Goal: Transaction & Acquisition: Purchase product/service

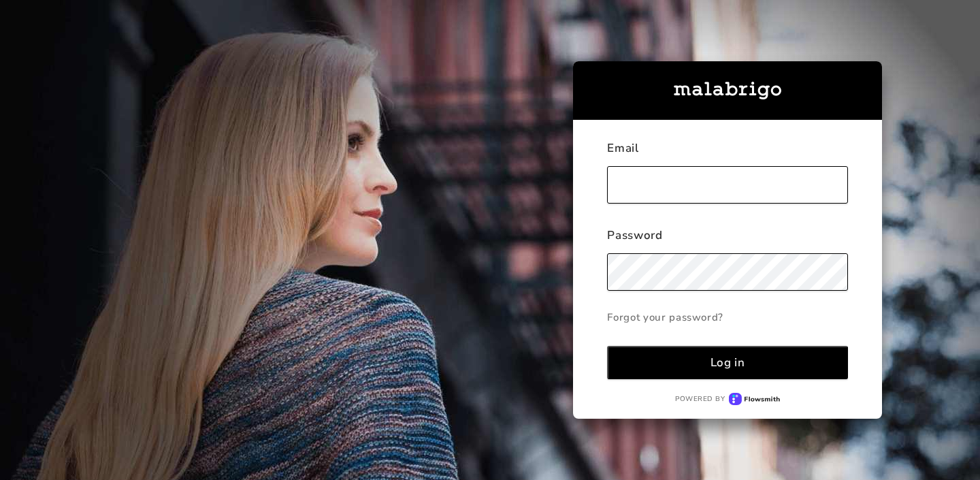
type input "[PERSON_NAME][EMAIL_ADDRESS][DOMAIN_NAME]"
click at [726, 357] on div "Log in" at bounding box center [728, 363] width 35 height 16
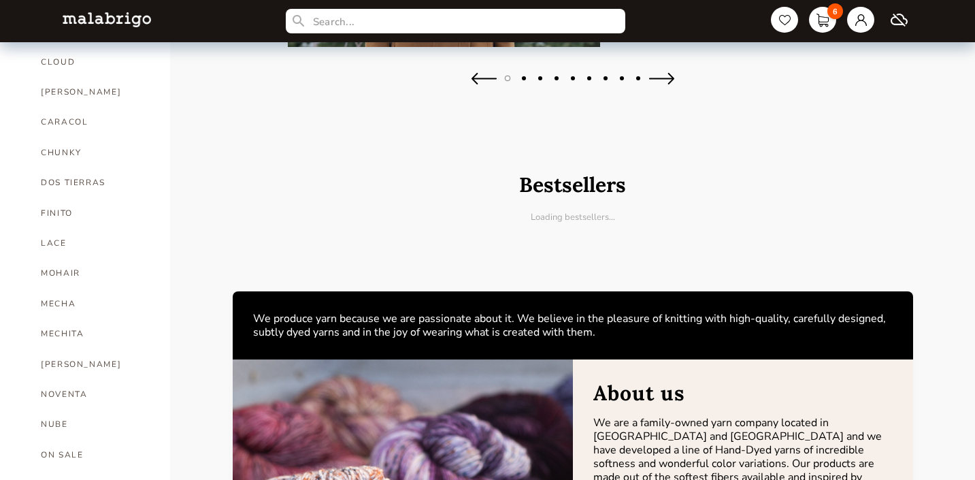
scroll to position [438, 0]
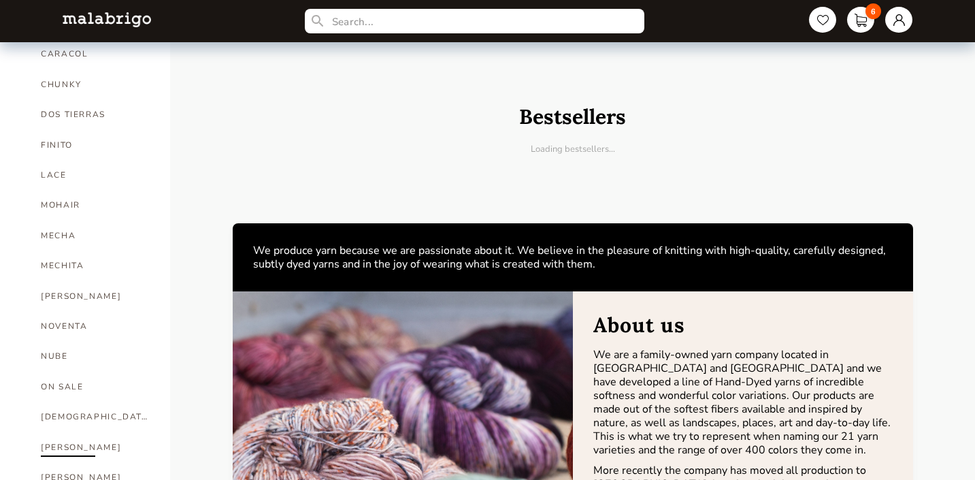
click at [48, 432] on link "[PERSON_NAME]" at bounding box center [95, 447] width 109 height 30
select select "INDEX"
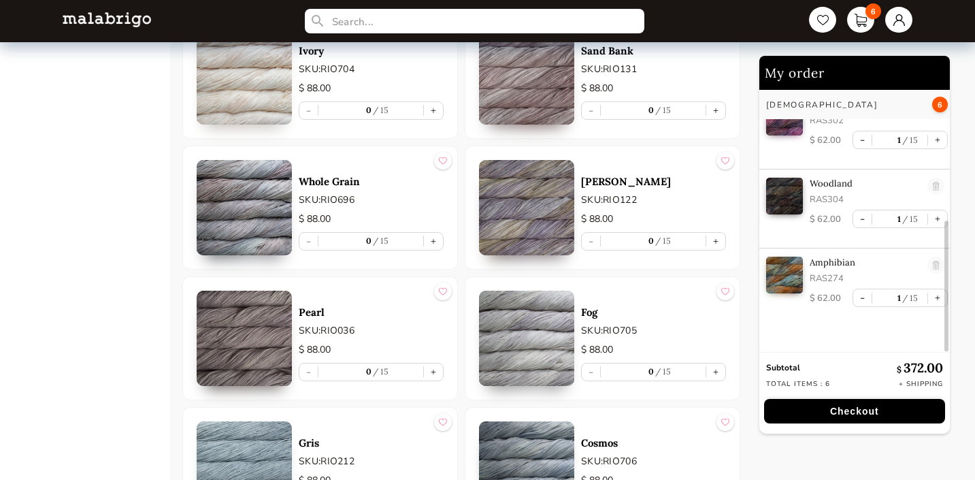
scroll to position [4868, 0]
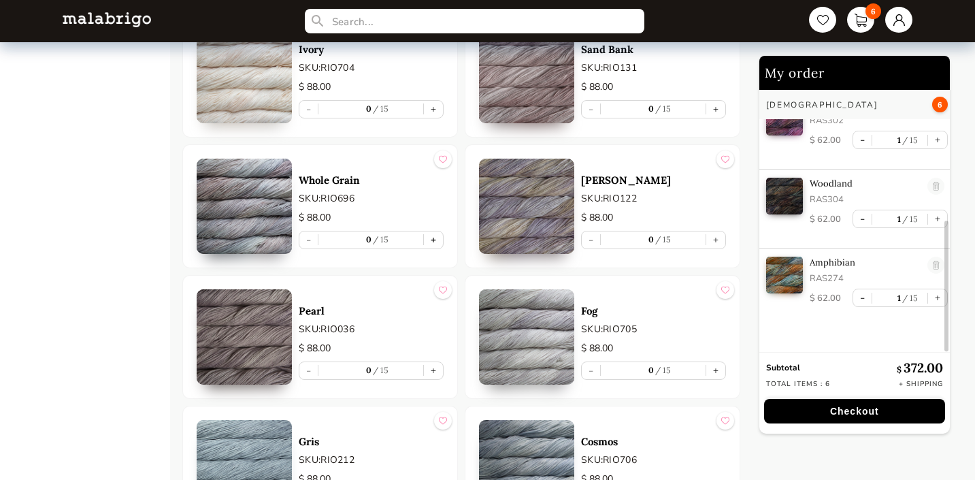
click at [436, 244] on button "+" at bounding box center [433, 239] width 19 height 17
type input "1"
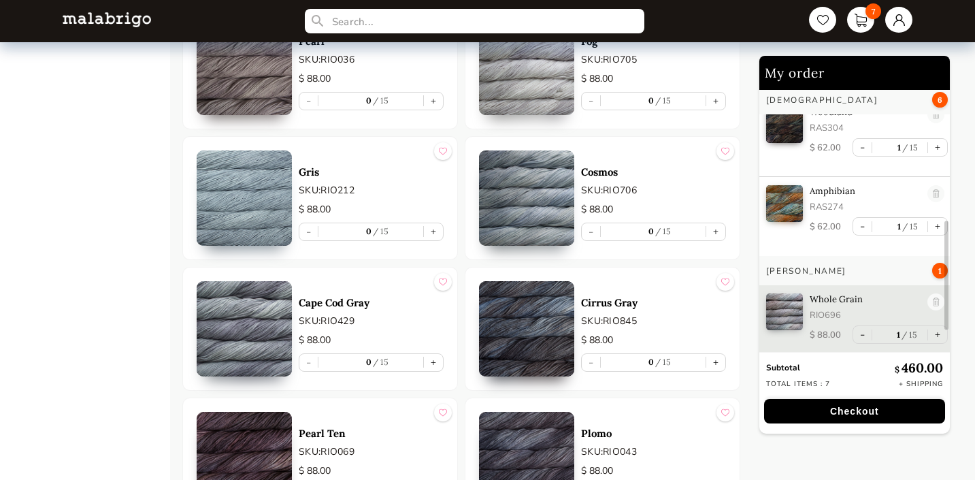
scroll to position [5139, 0]
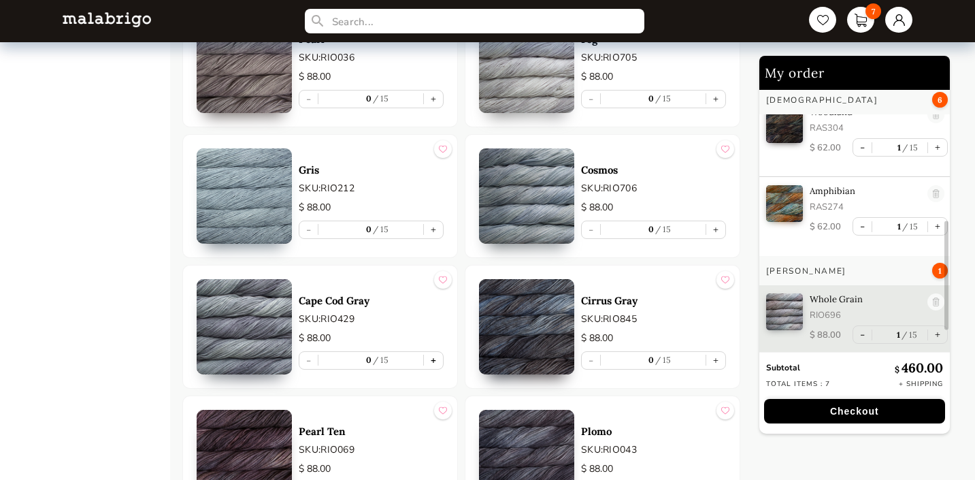
click at [438, 361] on button "+" at bounding box center [433, 360] width 19 height 17
type input "1"
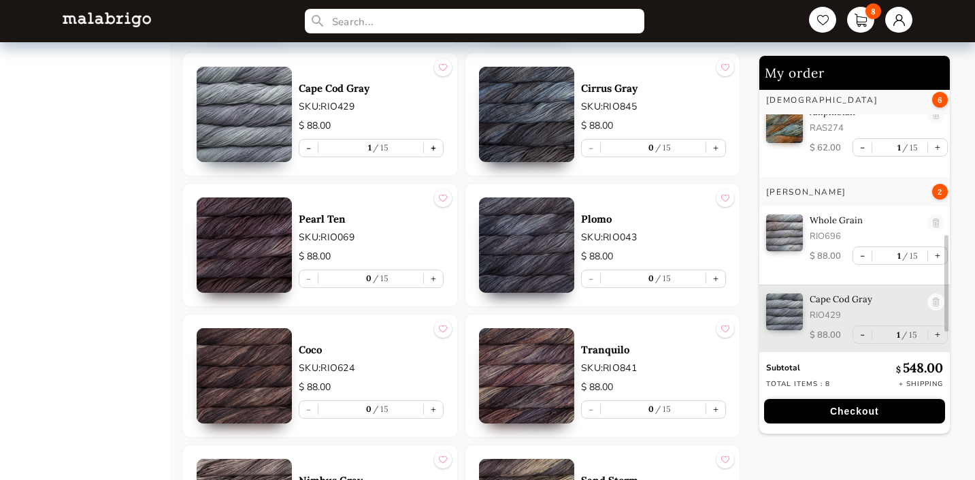
scroll to position [5378, 0]
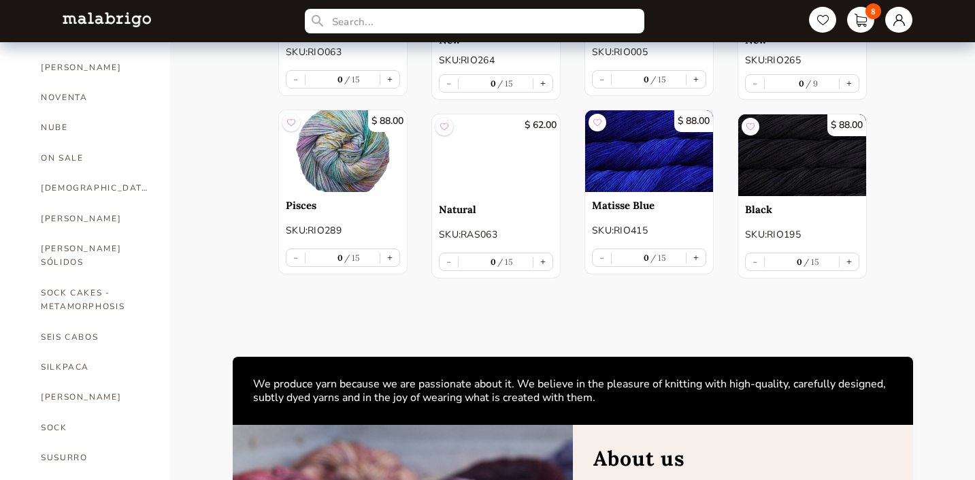
scroll to position [665, 0]
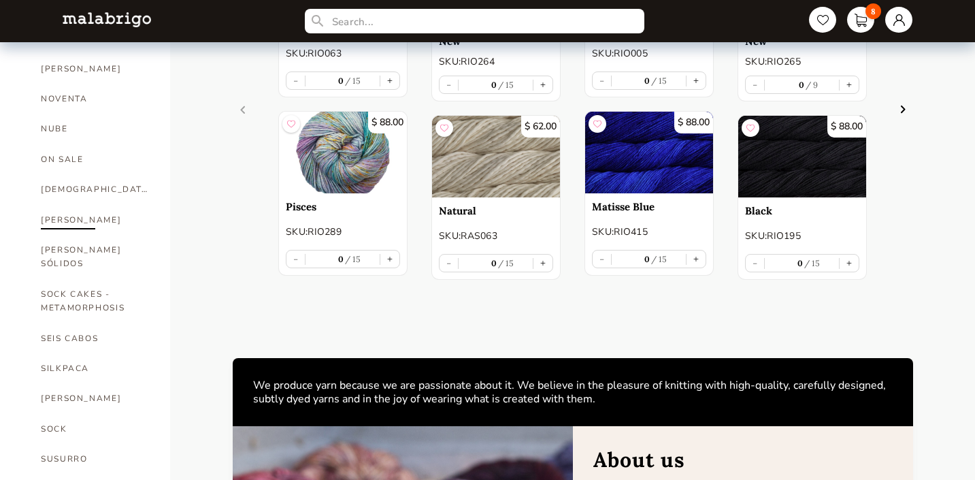
click at [50, 205] on link "[PERSON_NAME]" at bounding box center [95, 220] width 109 height 30
select select "INDEX"
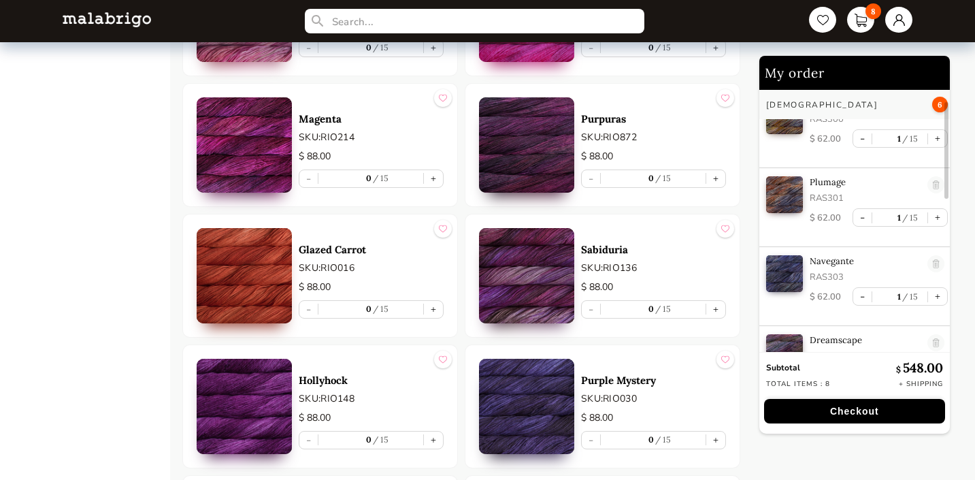
scroll to position [1665, 0]
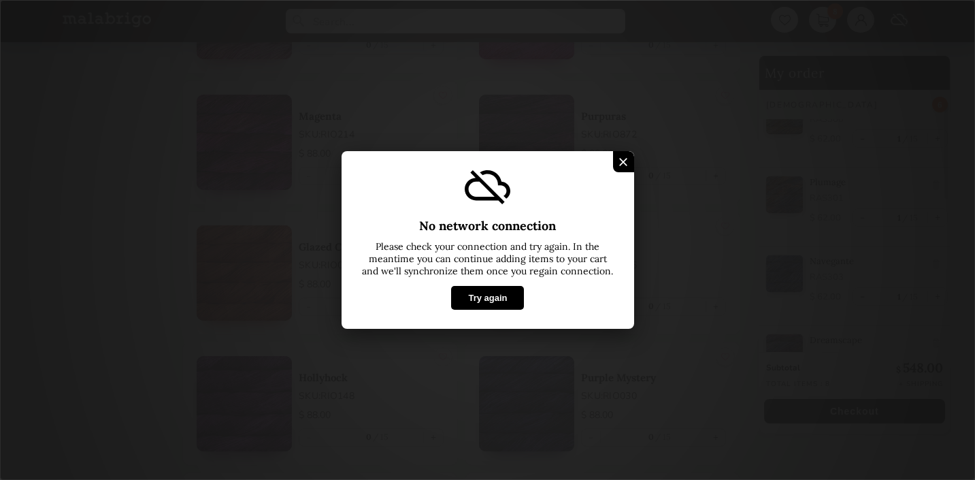
click at [491, 302] on button "Try again" at bounding box center [487, 298] width 73 height 24
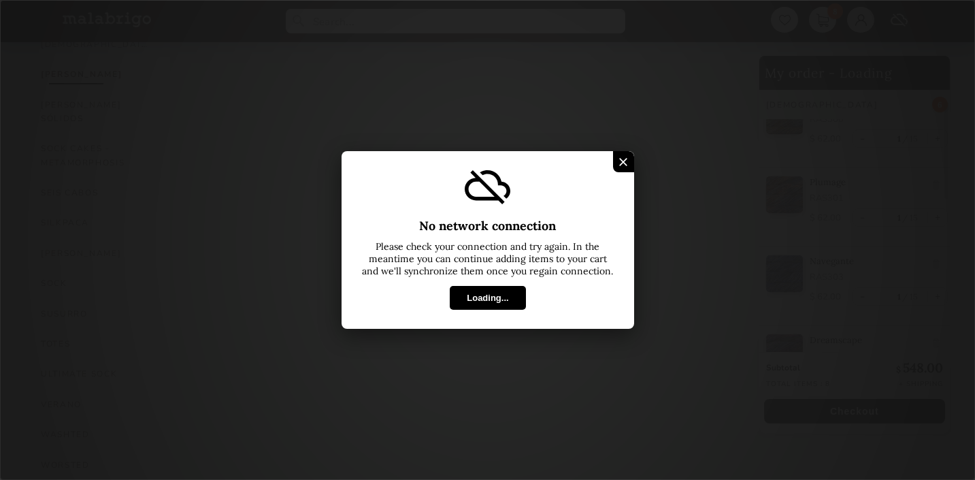
scroll to position [840, 0]
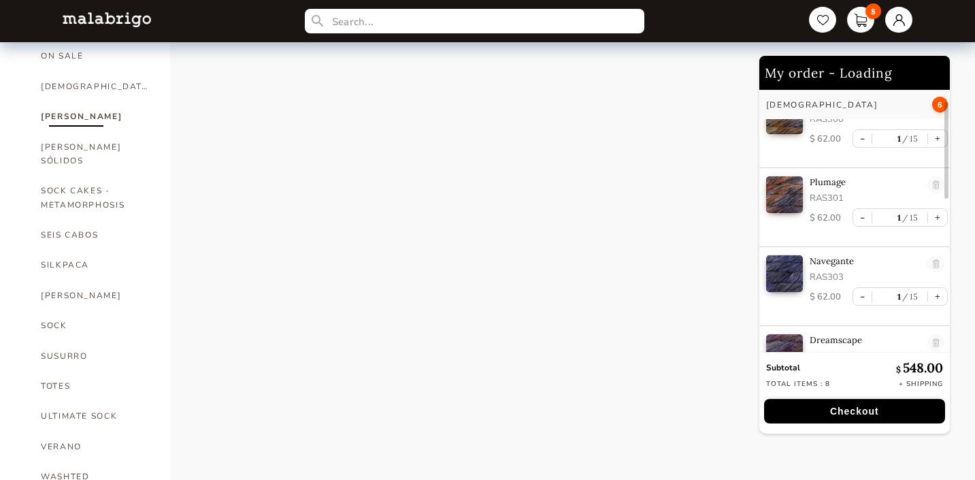
select select "INDEX"
